Goal: Task Accomplishment & Management: Complete application form

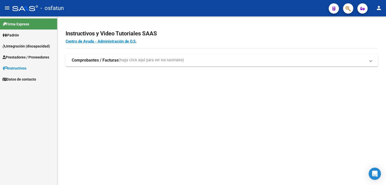
click at [27, 57] on span "Prestadores / Proveedores" at bounding box center [26, 57] width 47 height 6
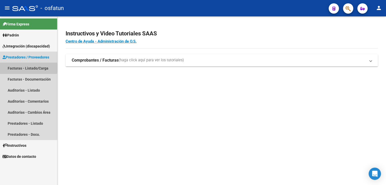
click at [28, 68] on link "Facturas - Listado/Carga" at bounding box center [28, 67] width 57 height 11
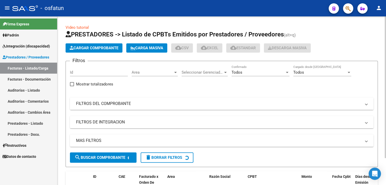
click at [92, 102] on mat-panel-title "FILTROS DEL COMPROBANTE" at bounding box center [218, 104] width 285 height 6
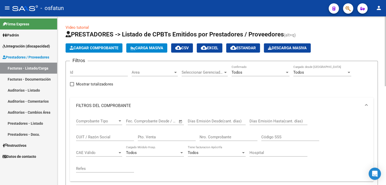
click at [90, 135] on input "CUIT / Razón Social" at bounding box center [105, 136] width 58 height 5
paste input "27463056574"
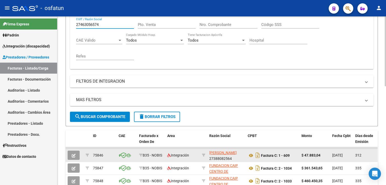
scroll to position [128, 0]
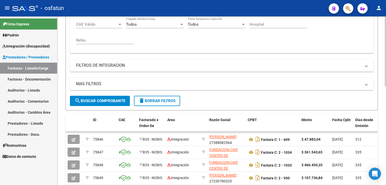
type input "27463056574"
click at [96, 103] on button "search Buscar Comprobante" at bounding box center [100, 101] width 60 height 10
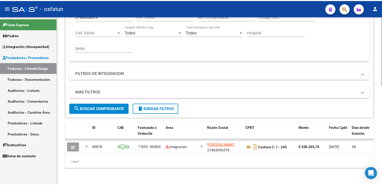
scroll to position [124, 0]
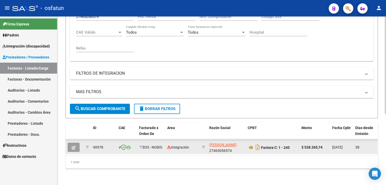
click at [72, 145] on span "button" at bounding box center [74, 147] width 4 height 5
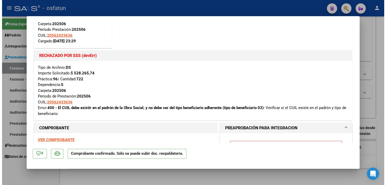
scroll to position [0, 0]
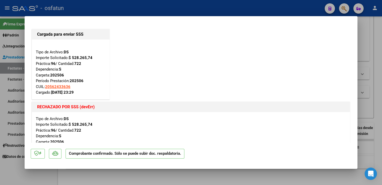
click at [371, 68] on div at bounding box center [191, 92] width 382 height 185
type input "$ 0,00"
